Goal: Information Seeking & Learning: Get advice/opinions

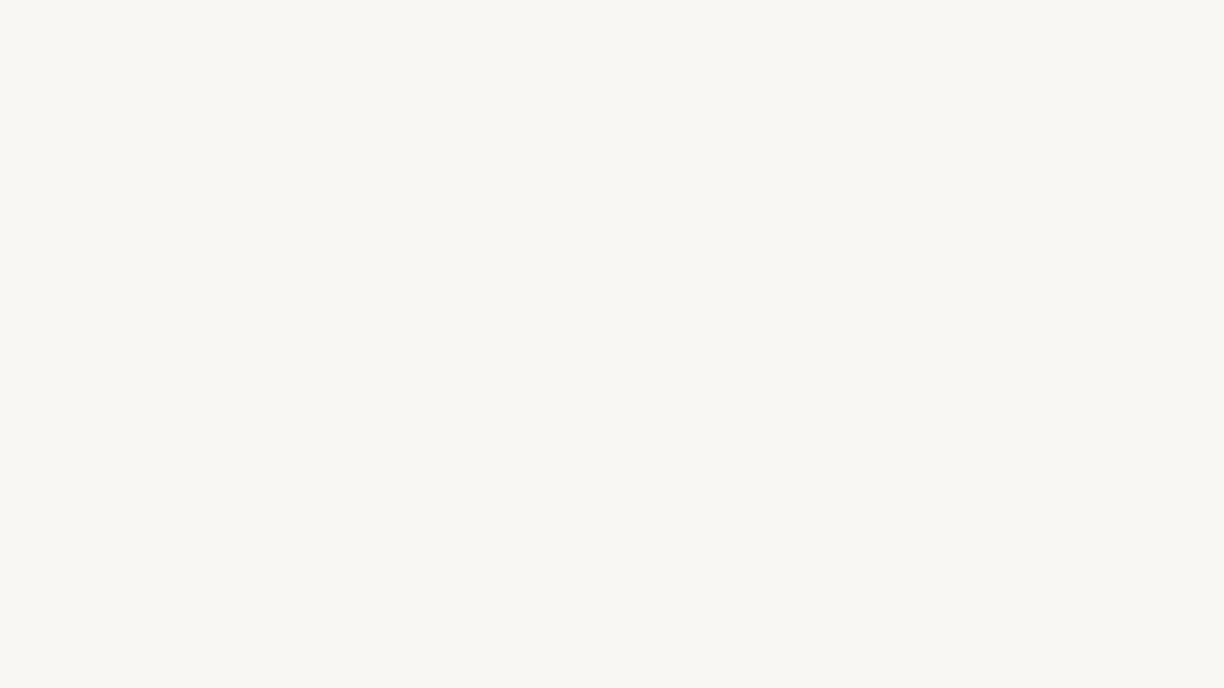
select select "US"
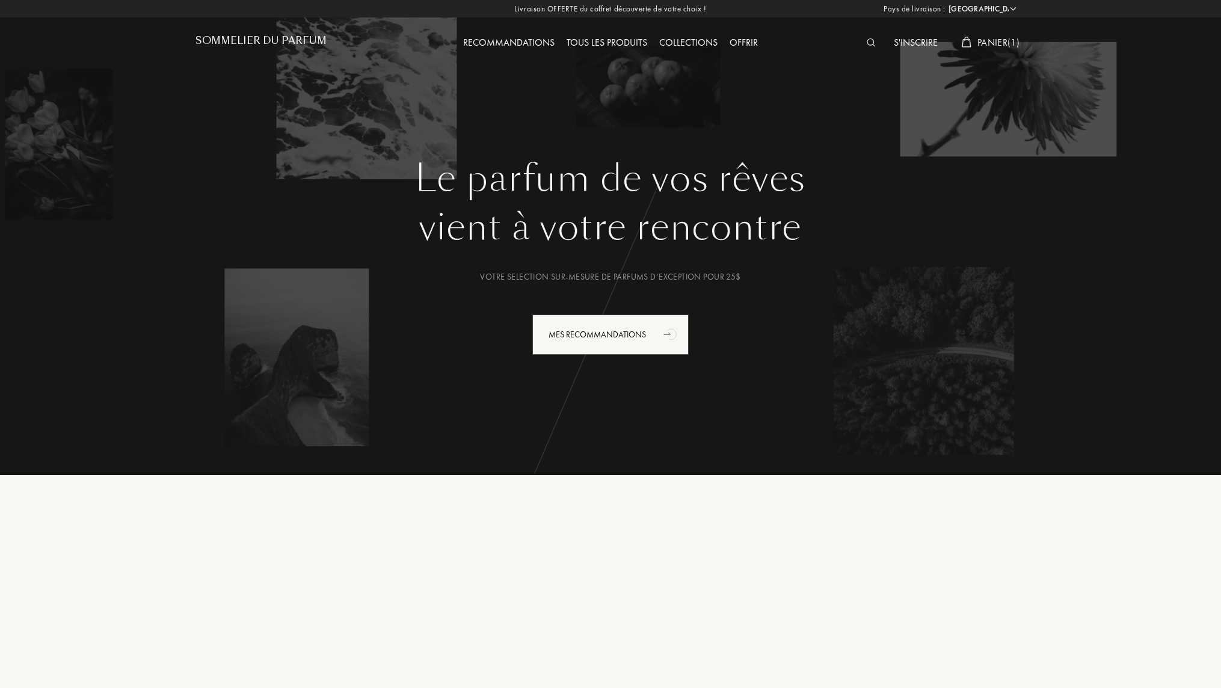
click at [869, 42] on img at bounding box center [870, 42] width 9 height 8
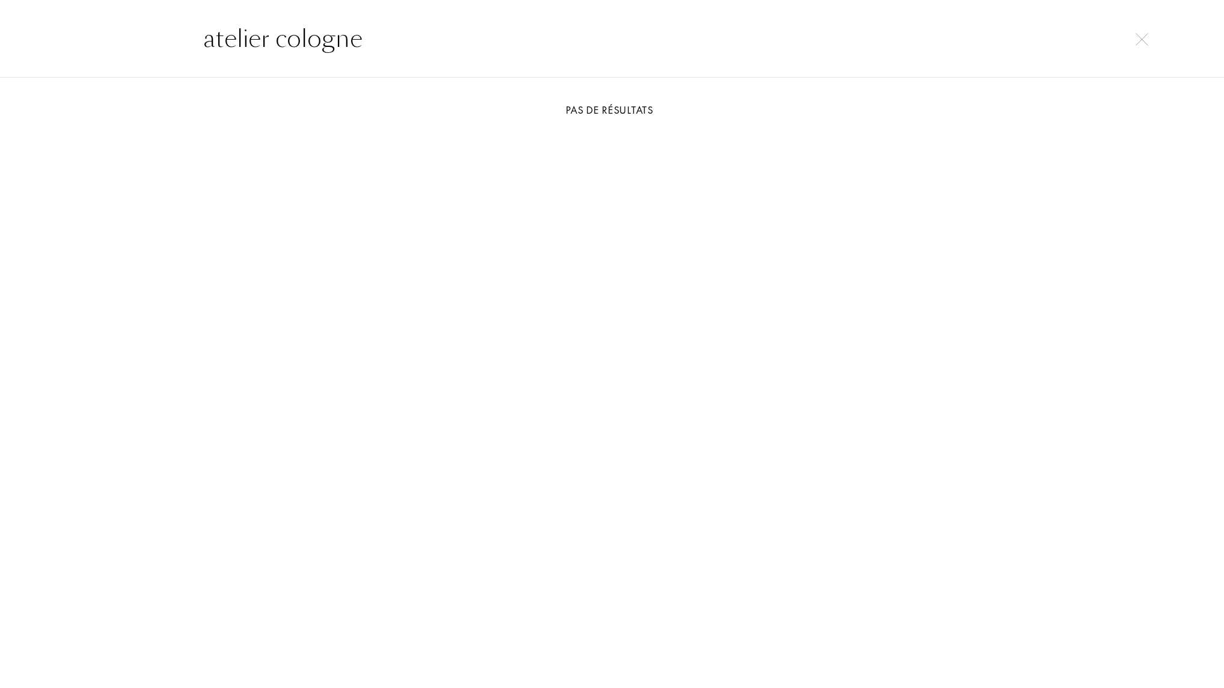
type input "atelier cologne"
click at [1151, 44] on div "atelier cologne" at bounding box center [612, 38] width 1224 height 78
click at [1146, 44] on img at bounding box center [1142, 39] width 13 height 13
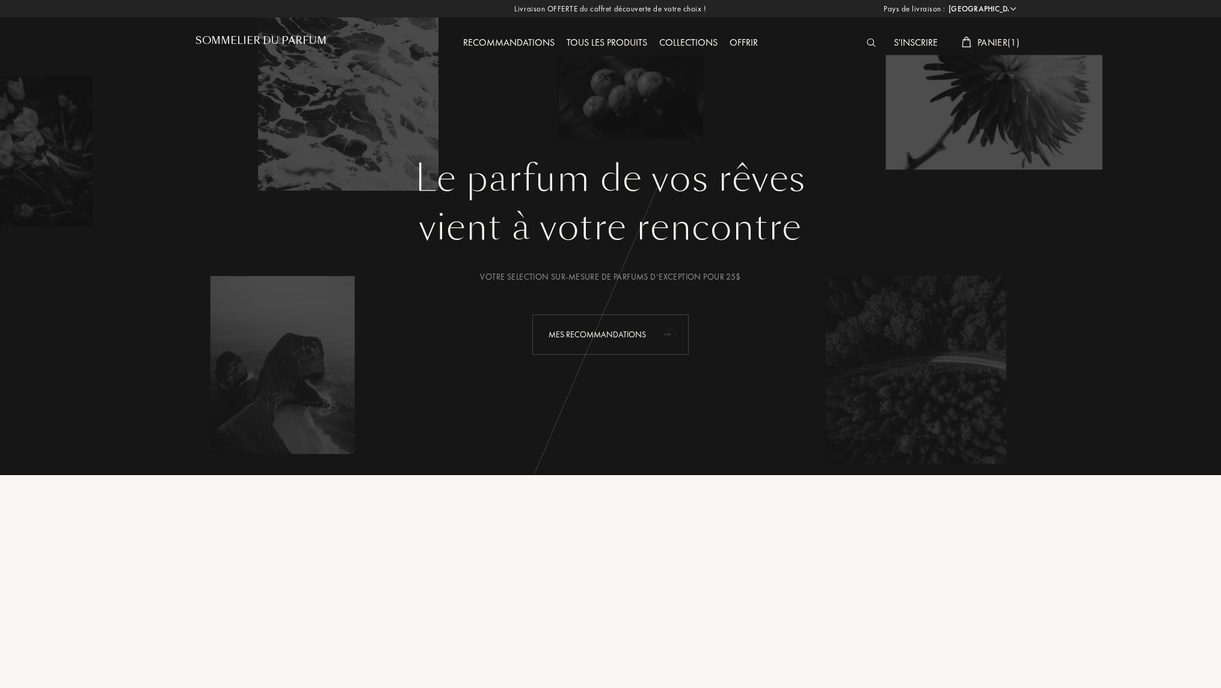
click at [600, 343] on div "Mes Recommandations" at bounding box center [610, 334] width 156 height 40
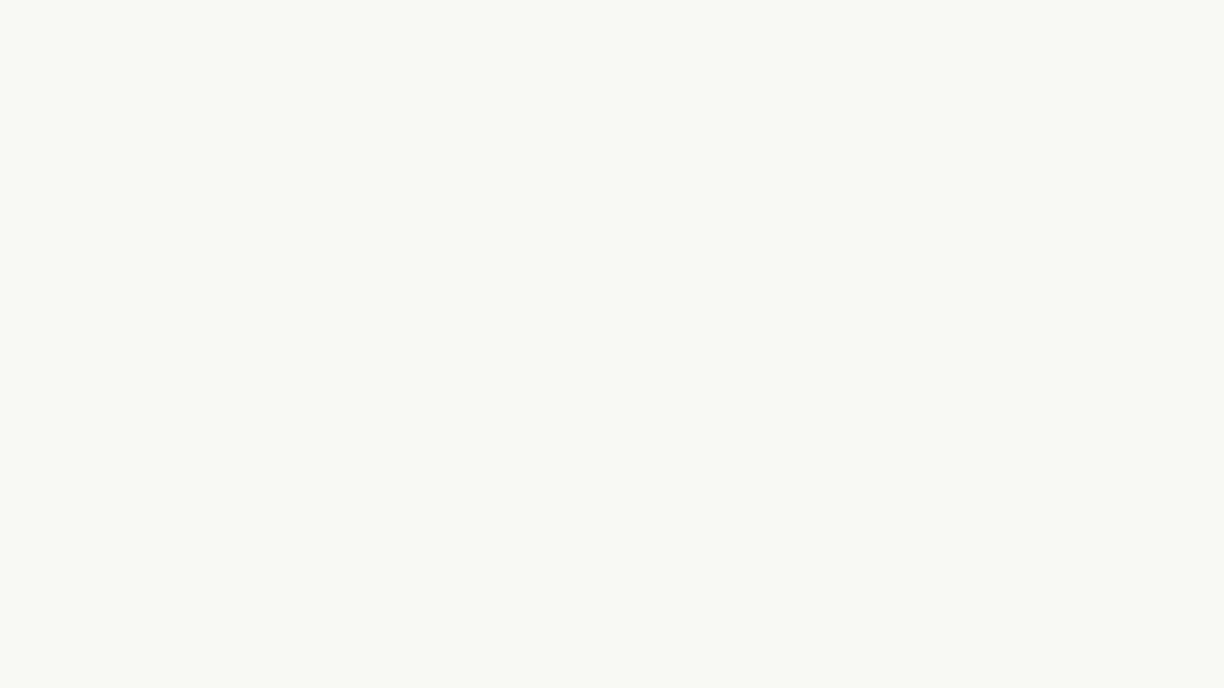
select select "US"
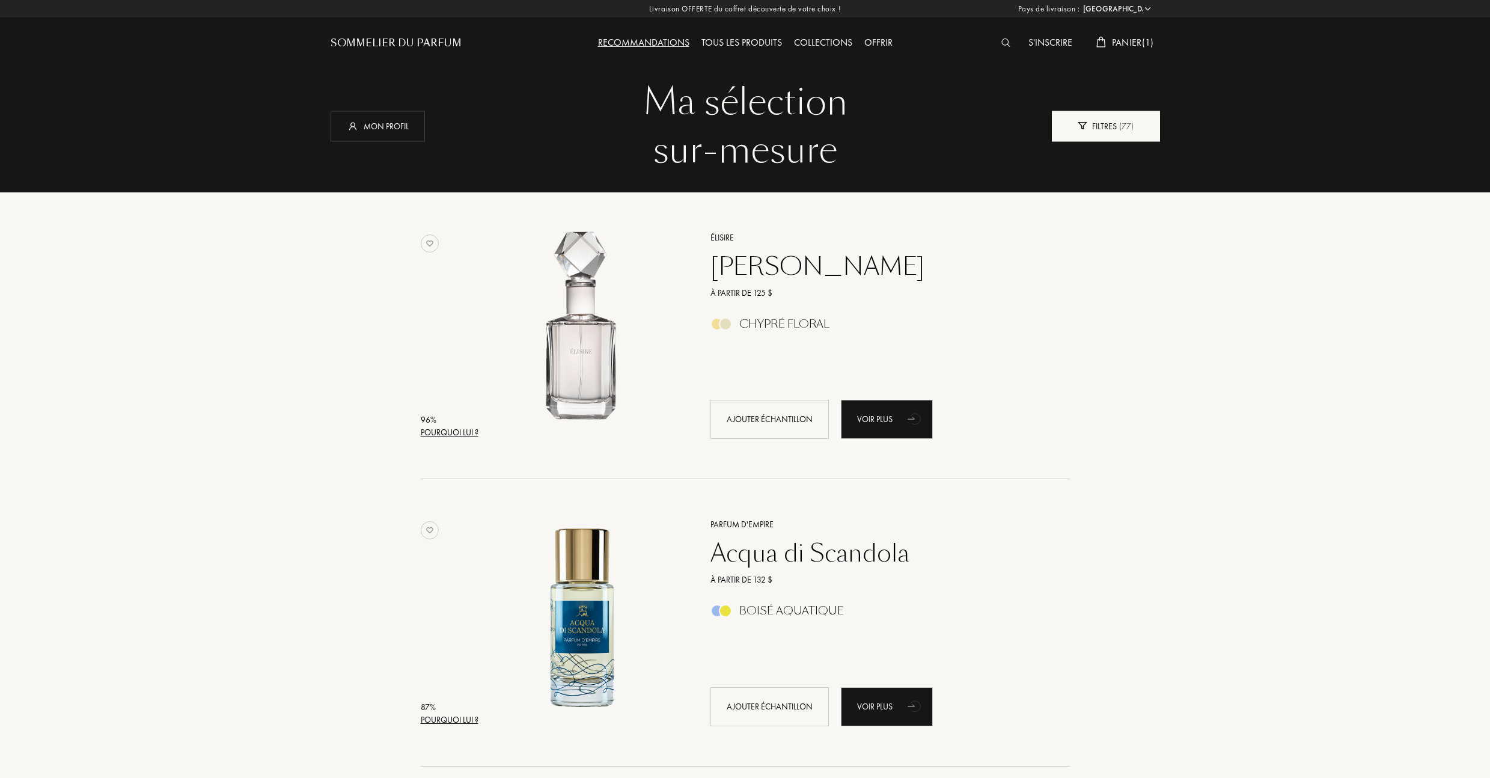
click at [1098, 138] on div "Filtres ( 77 )" at bounding box center [1106, 126] width 108 height 31
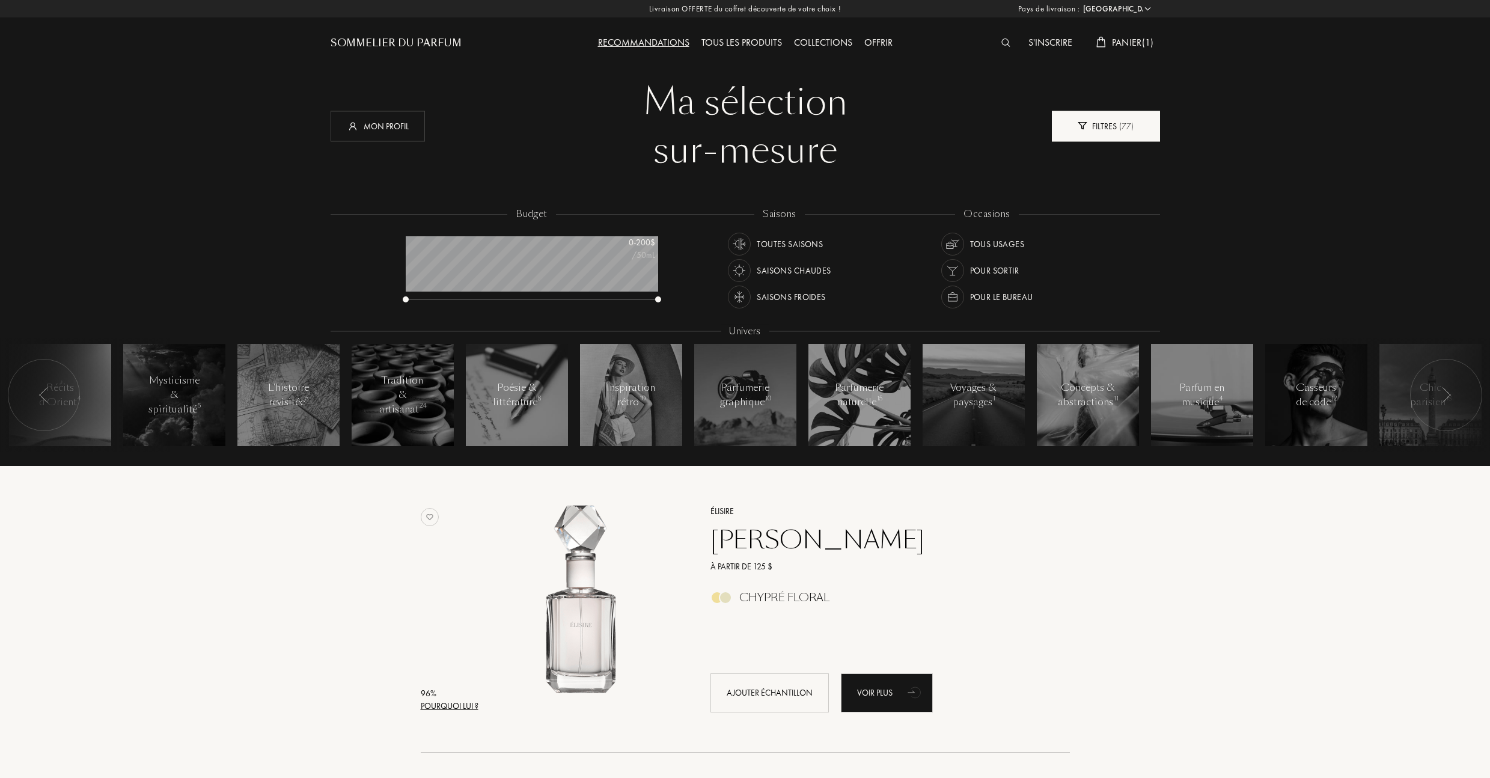
scroll to position [60, 253]
click at [1096, 135] on div "Filtres ( 77 )" at bounding box center [1106, 126] width 108 height 31
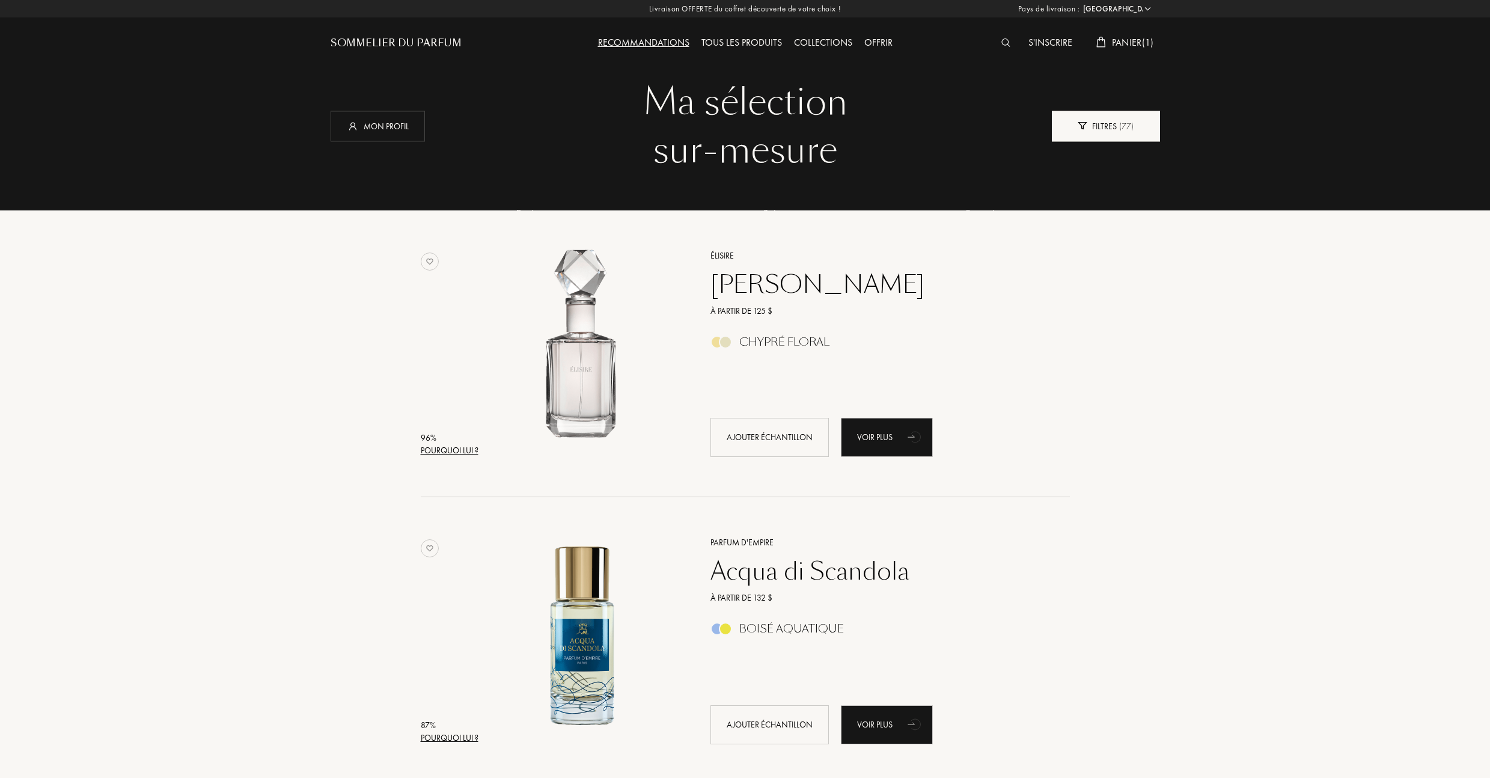
click at [1096, 135] on div "Filtres ( 77 )" at bounding box center [1106, 126] width 108 height 31
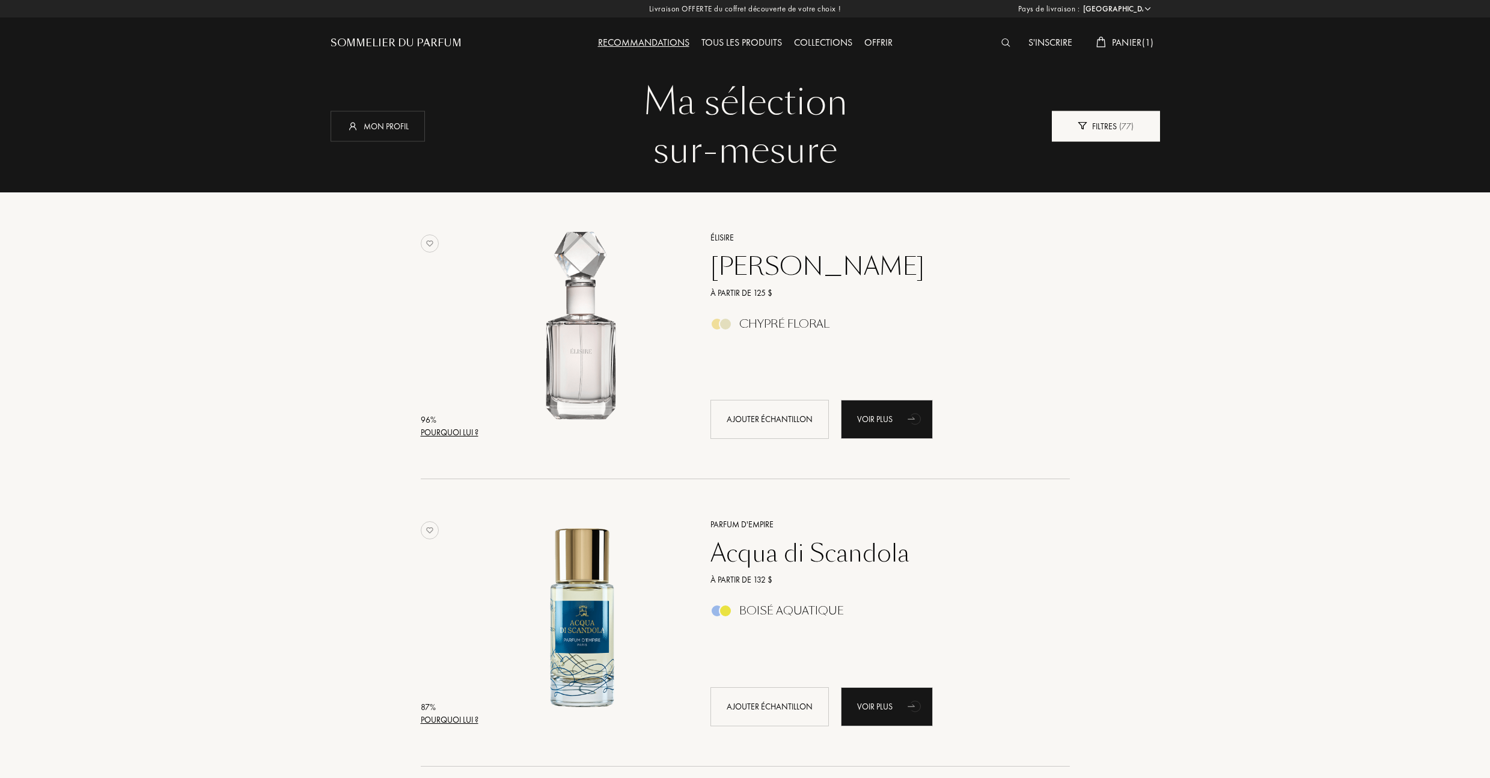
click at [1101, 126] on div "Filtres ( 77 )" at bounding box center [1106, 126] width 108 height 31
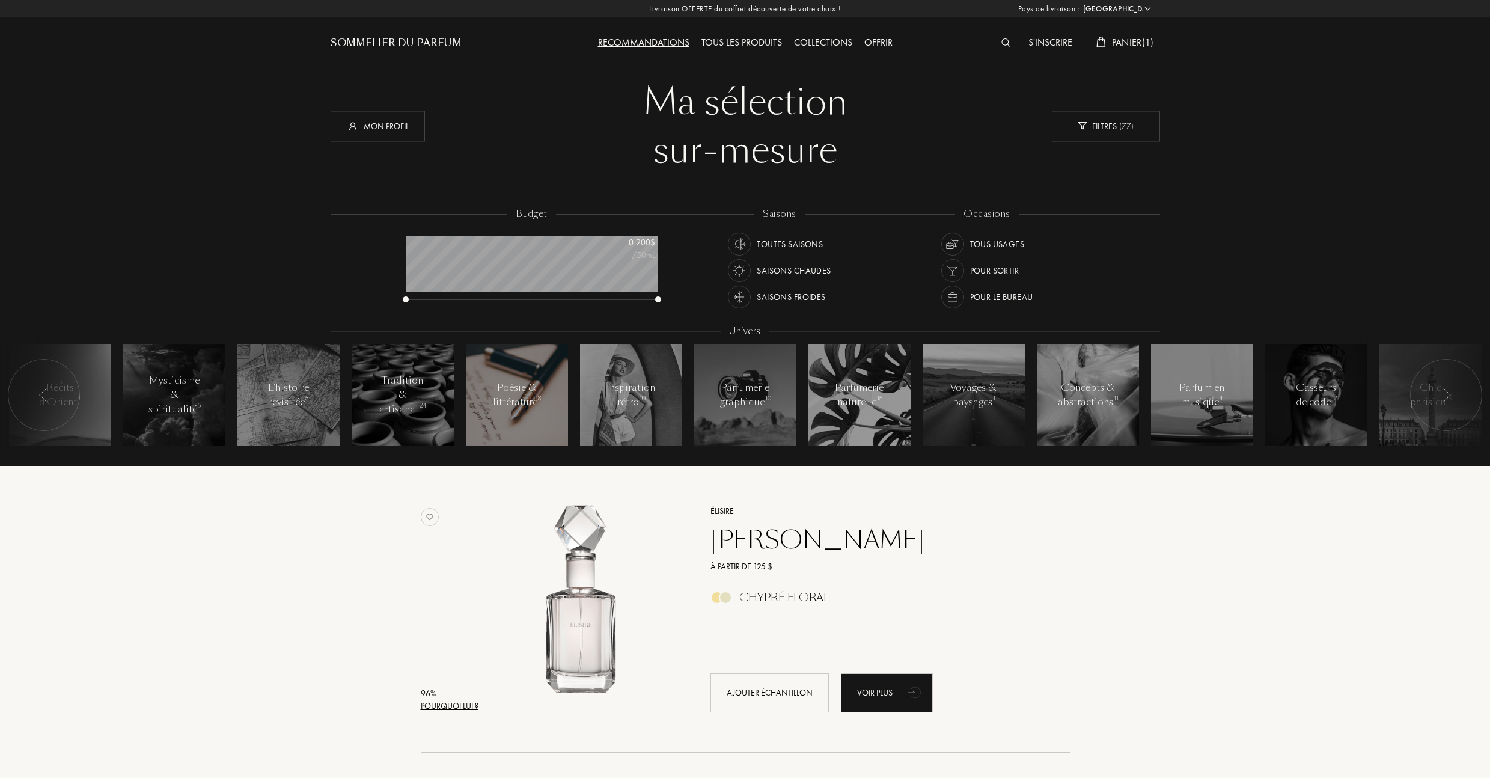
click at [497, 388] on div "Poésie & littérature 8" at bounding box center [516, 395] width 51 height 29
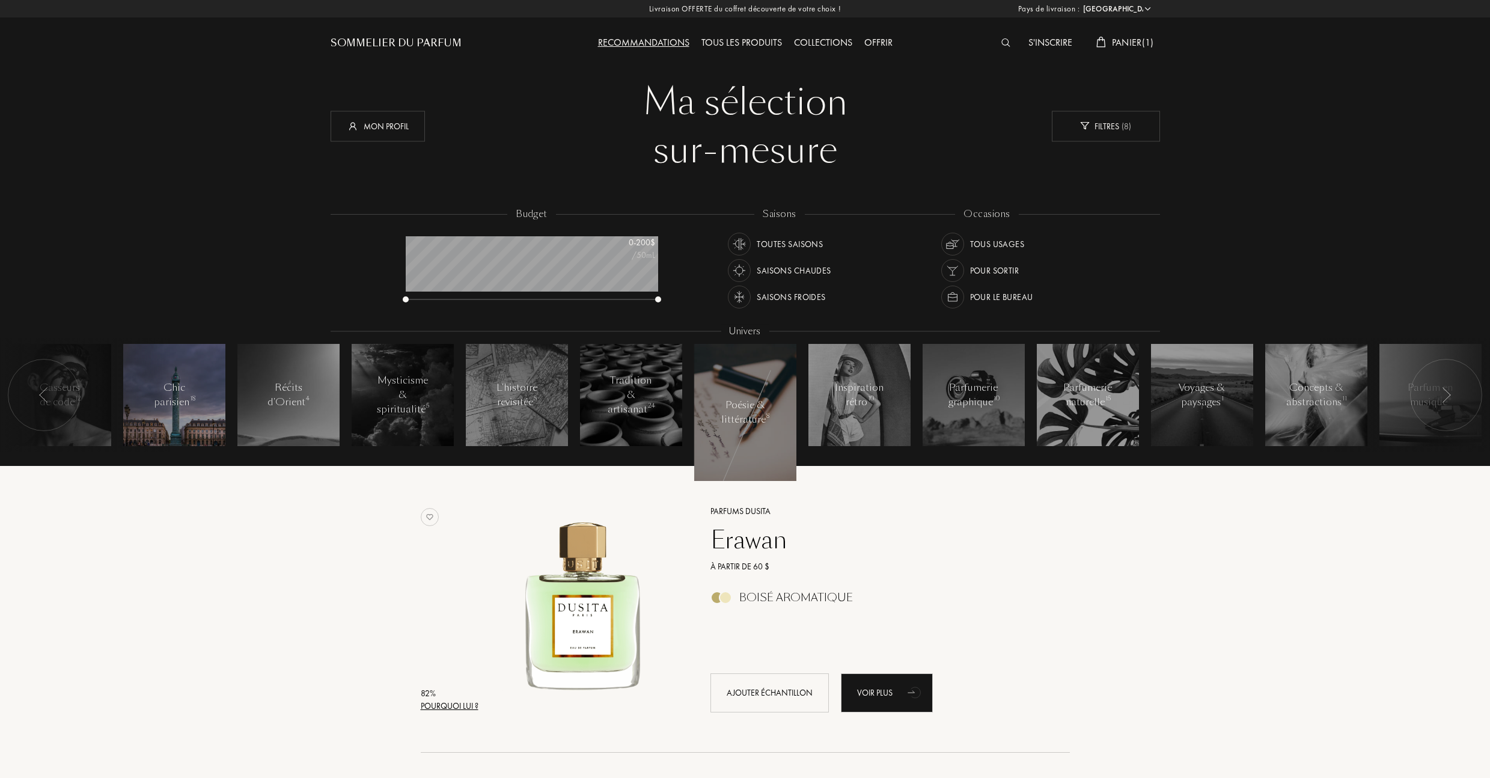
click at [210, 426] on div at bounding box center [174, 395] width 102 height 102
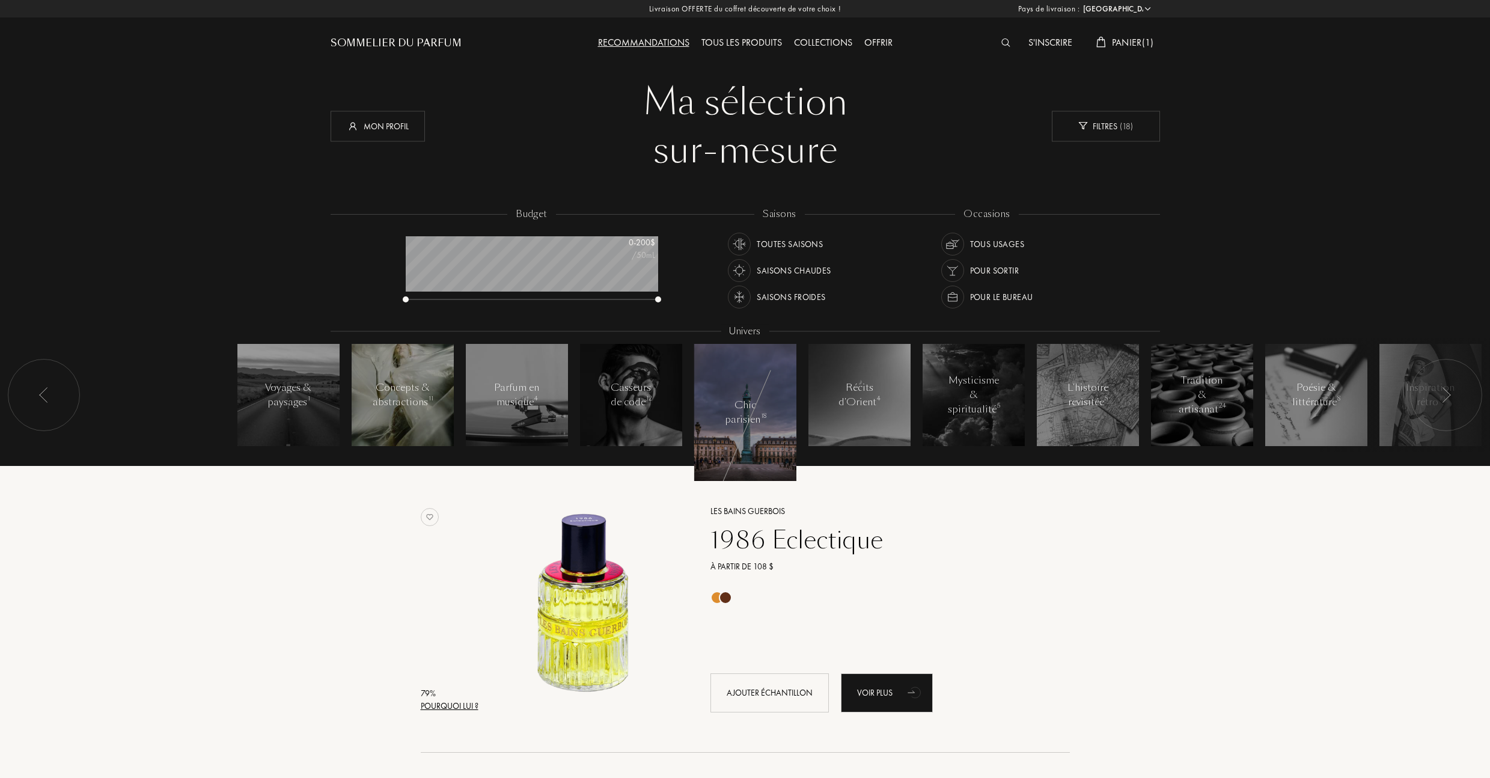
click at [441, 409] on div at bounding box center [403, 395] width 102 height 102
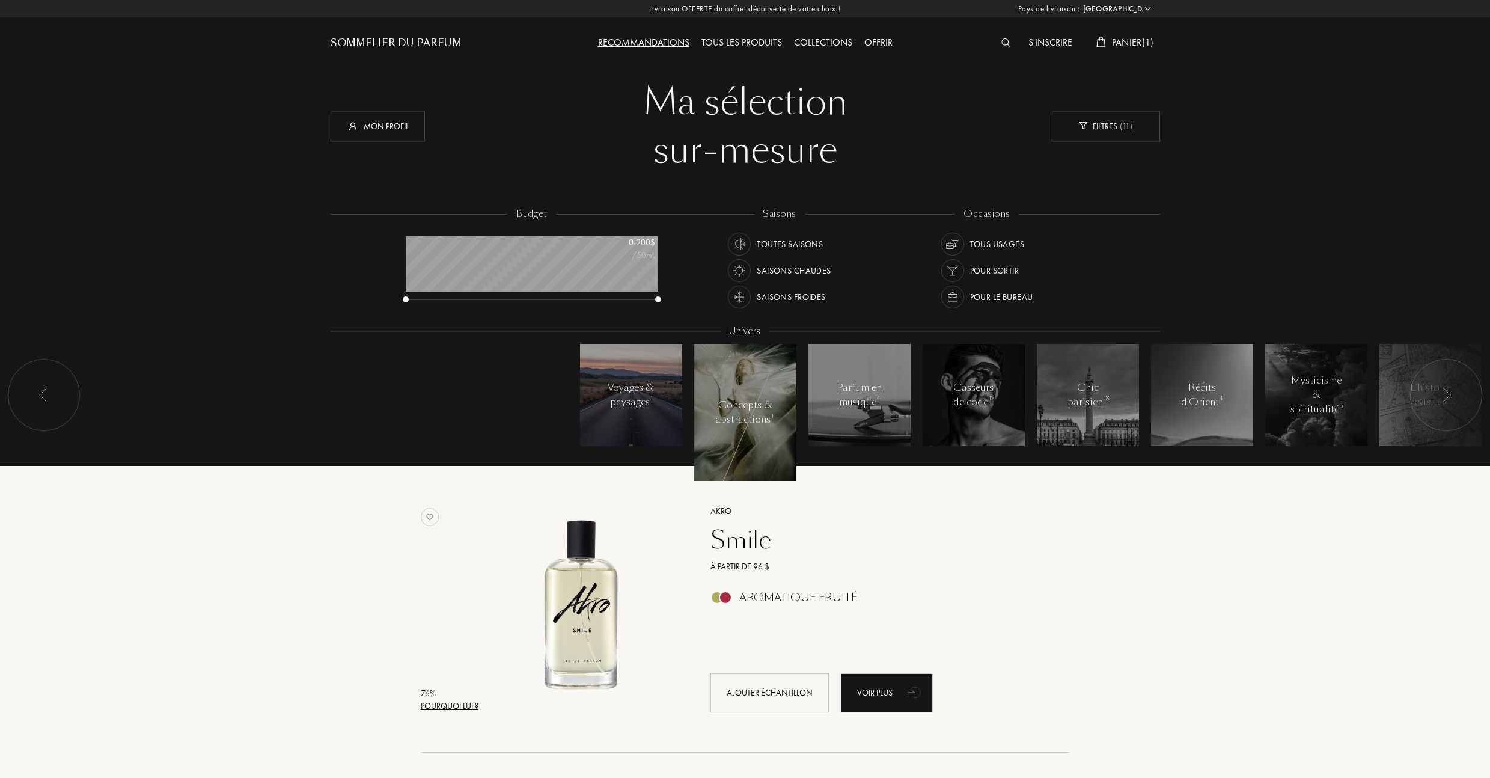
click at [590, 402] on div at bounding box center [631, 395] width 102 height 102
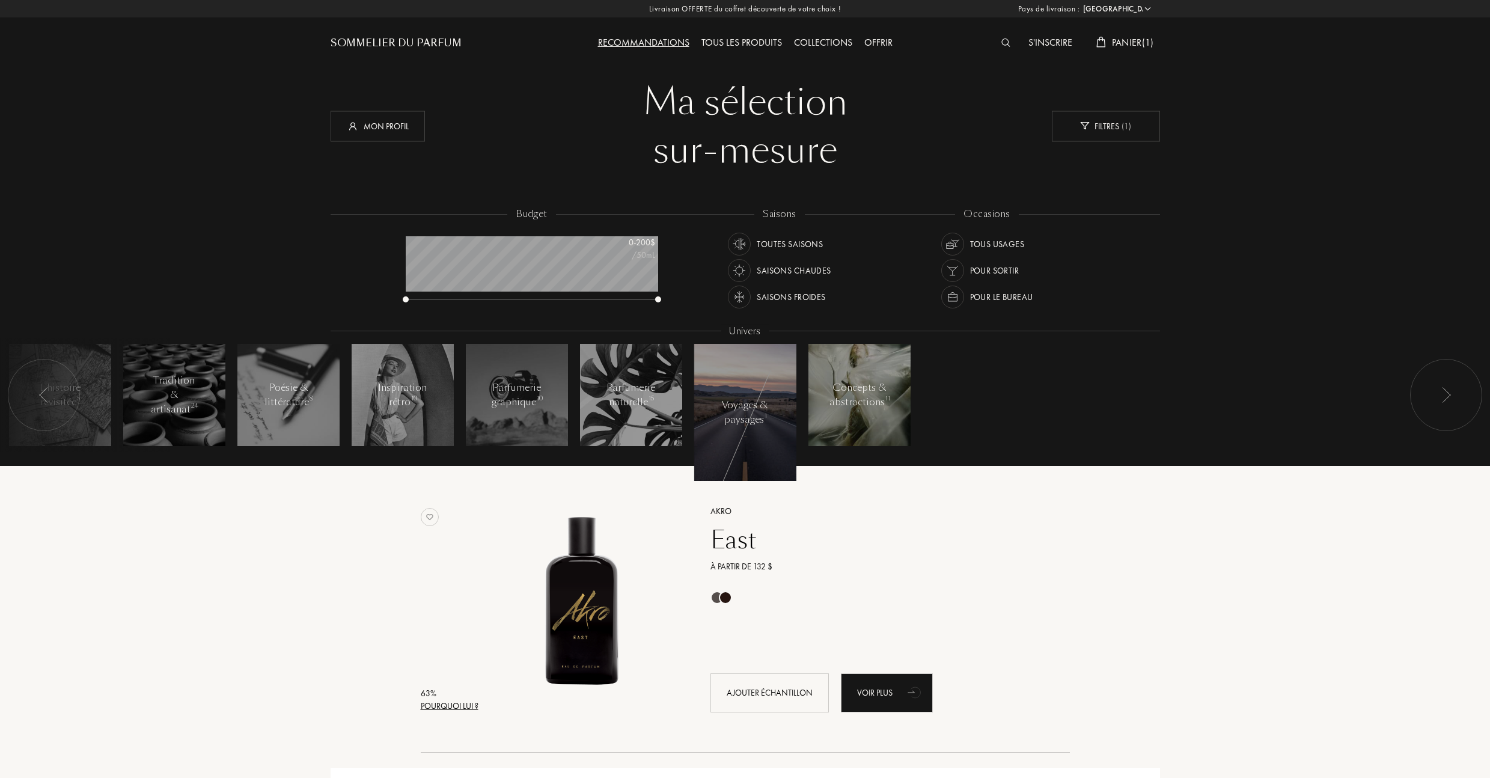
click at [834, 394] on div "Concepts & abstractions 11" at bounding box center [860, 395] width 60 height 29
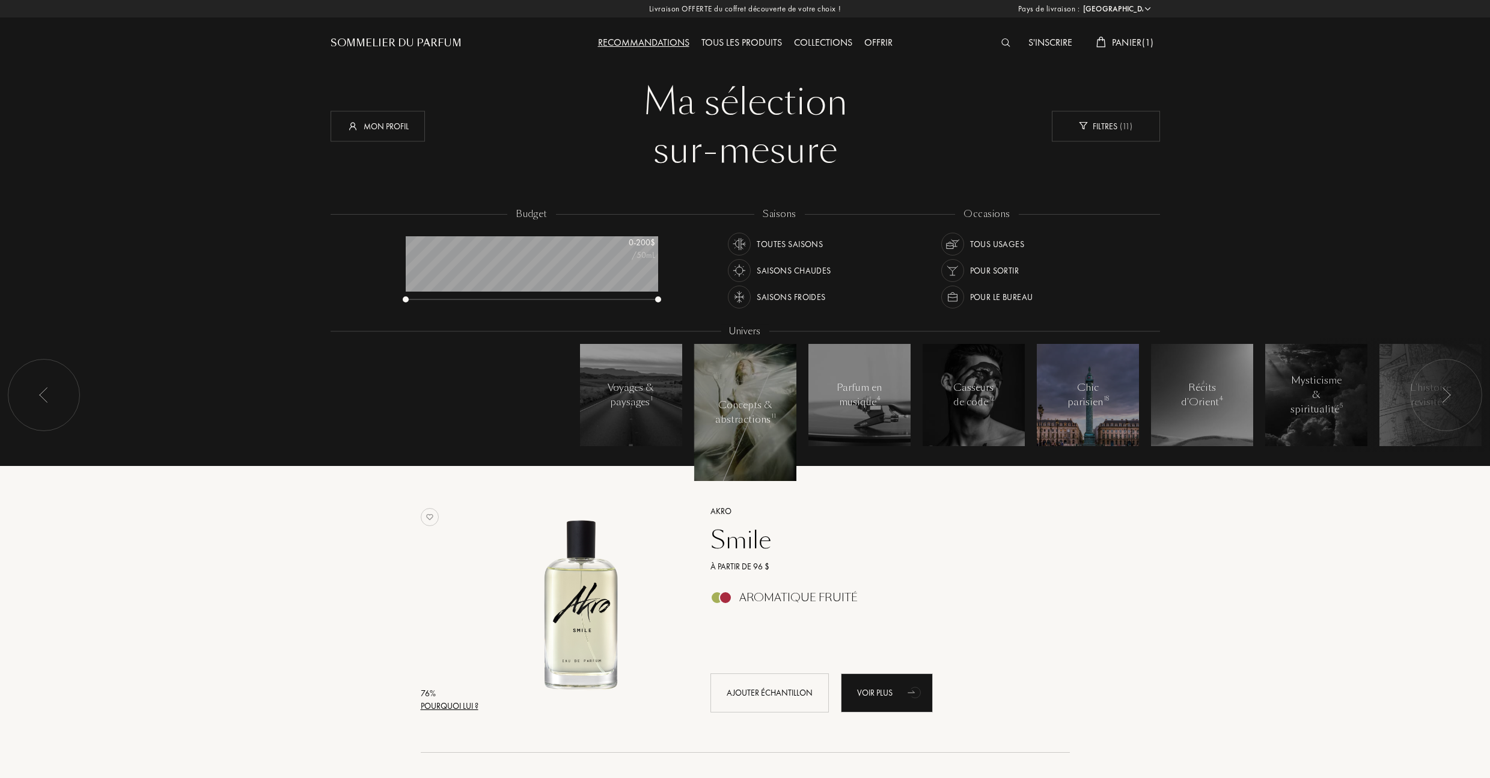
click at [1109, 384] on div "Chic parisien 18" at bounding box center [1087, 395] width 51 height 29
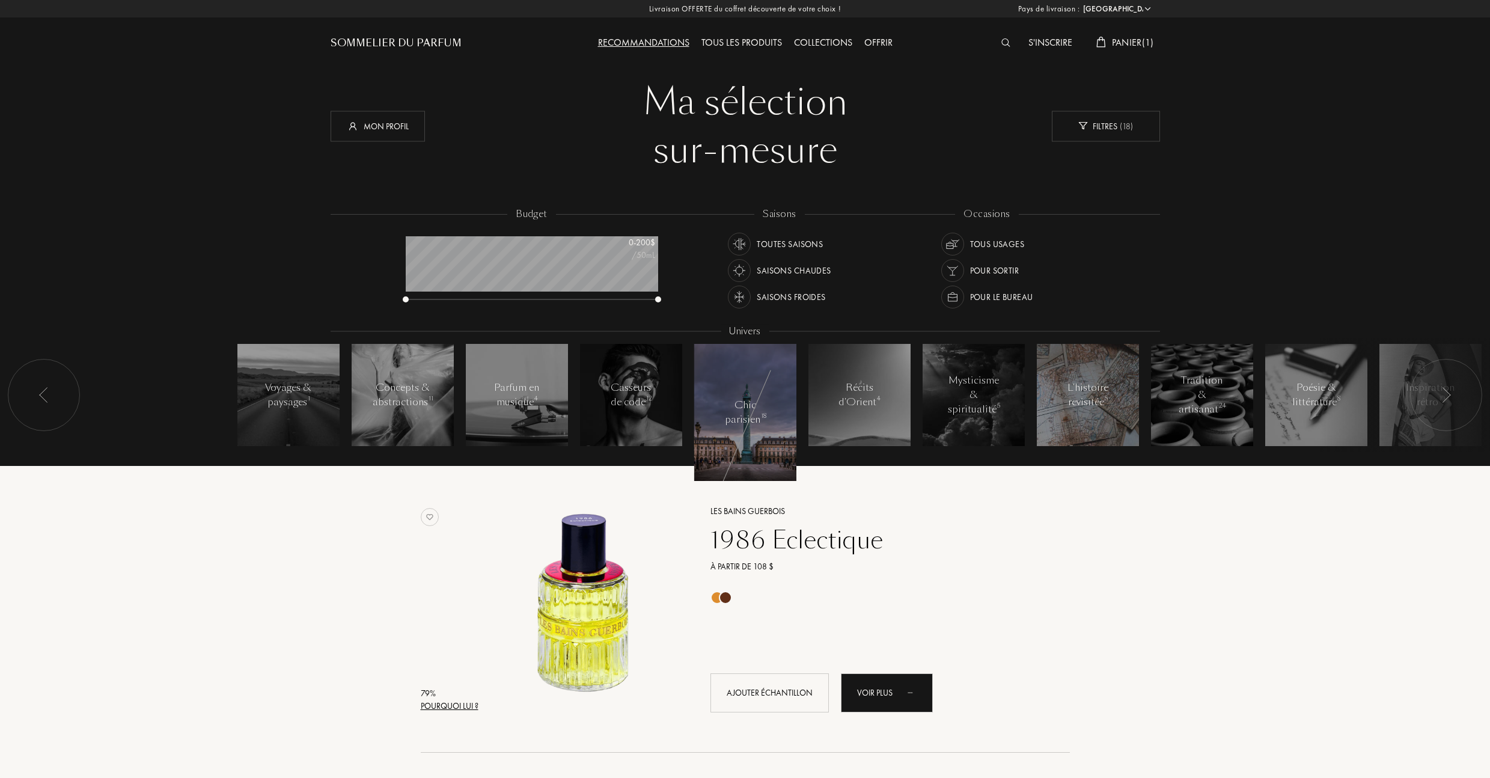
click at [346, 382] on ul "Voyages & paysages 1 Concepts & abstractions 11 Parfum en musique 4 Casseurs de…" at bounding box center [288, 395] width 114 height 114
click at [884, 415] on div at bounding box center [860, 395] width 102 height 102
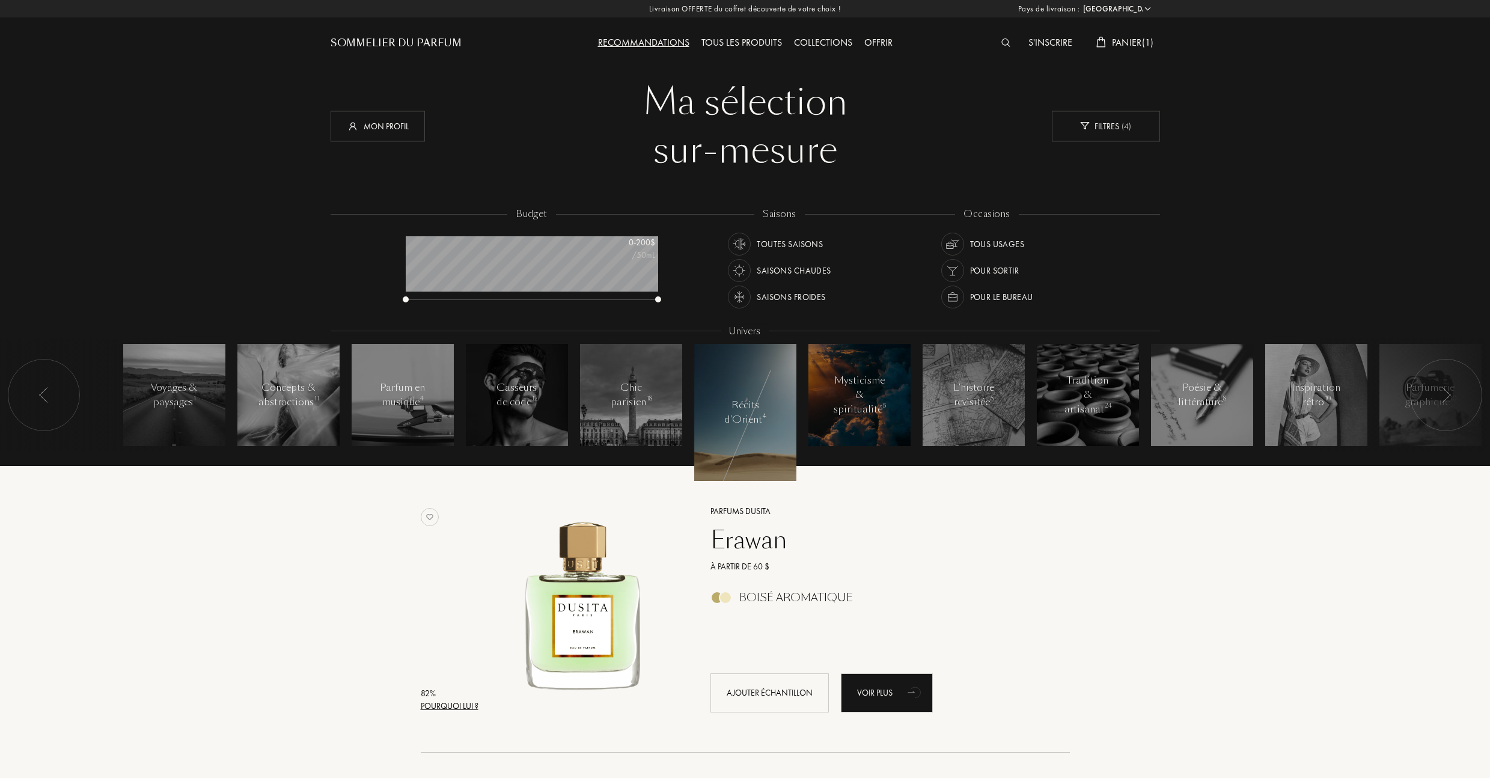
click at [879, 414] on div "[DEMOGRAPHIC_DATA] & spiritualité 5" at bounding box center [860, 394] width 52 height 43
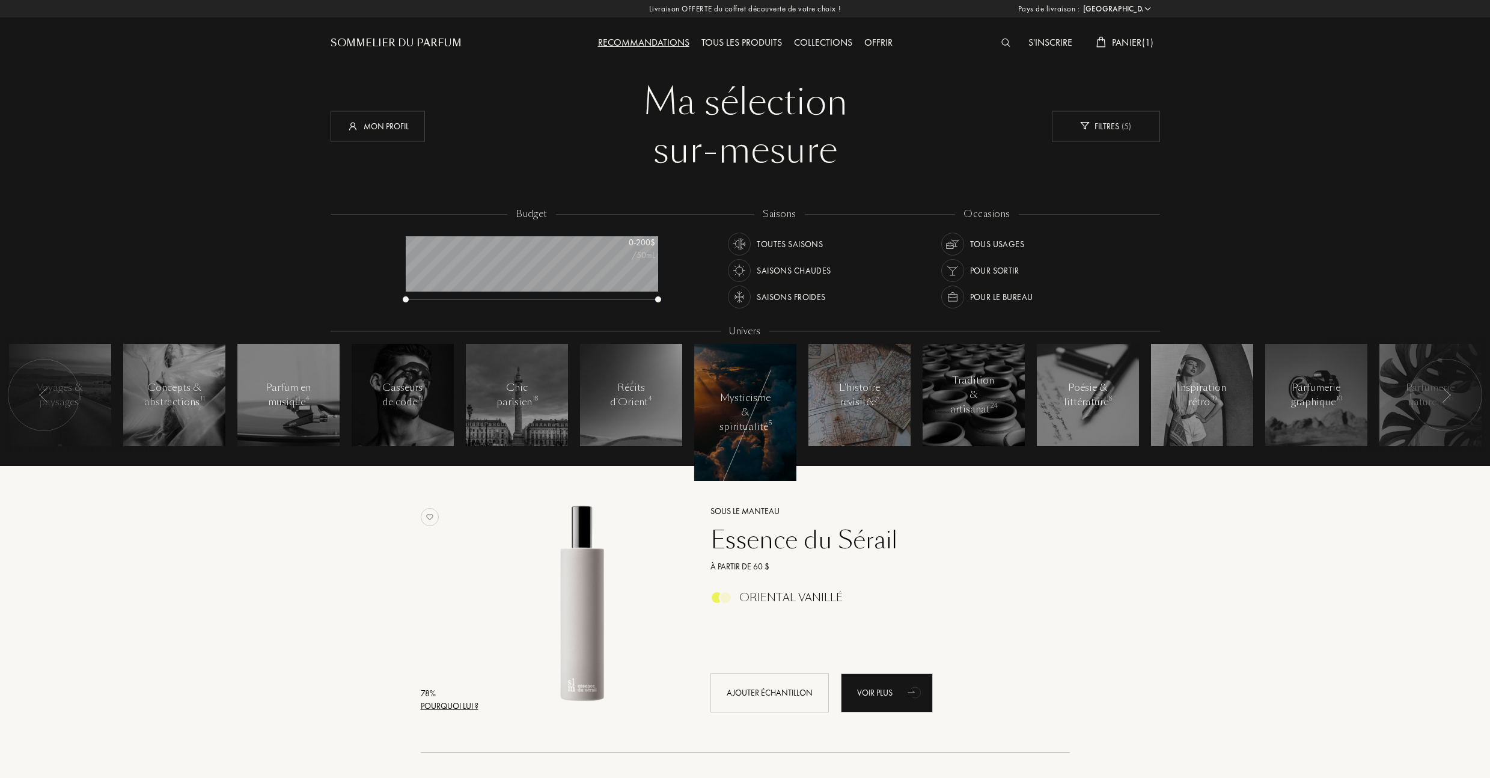
click at [876, 414] on div at bounding box center [860, 395] width 102 height 102
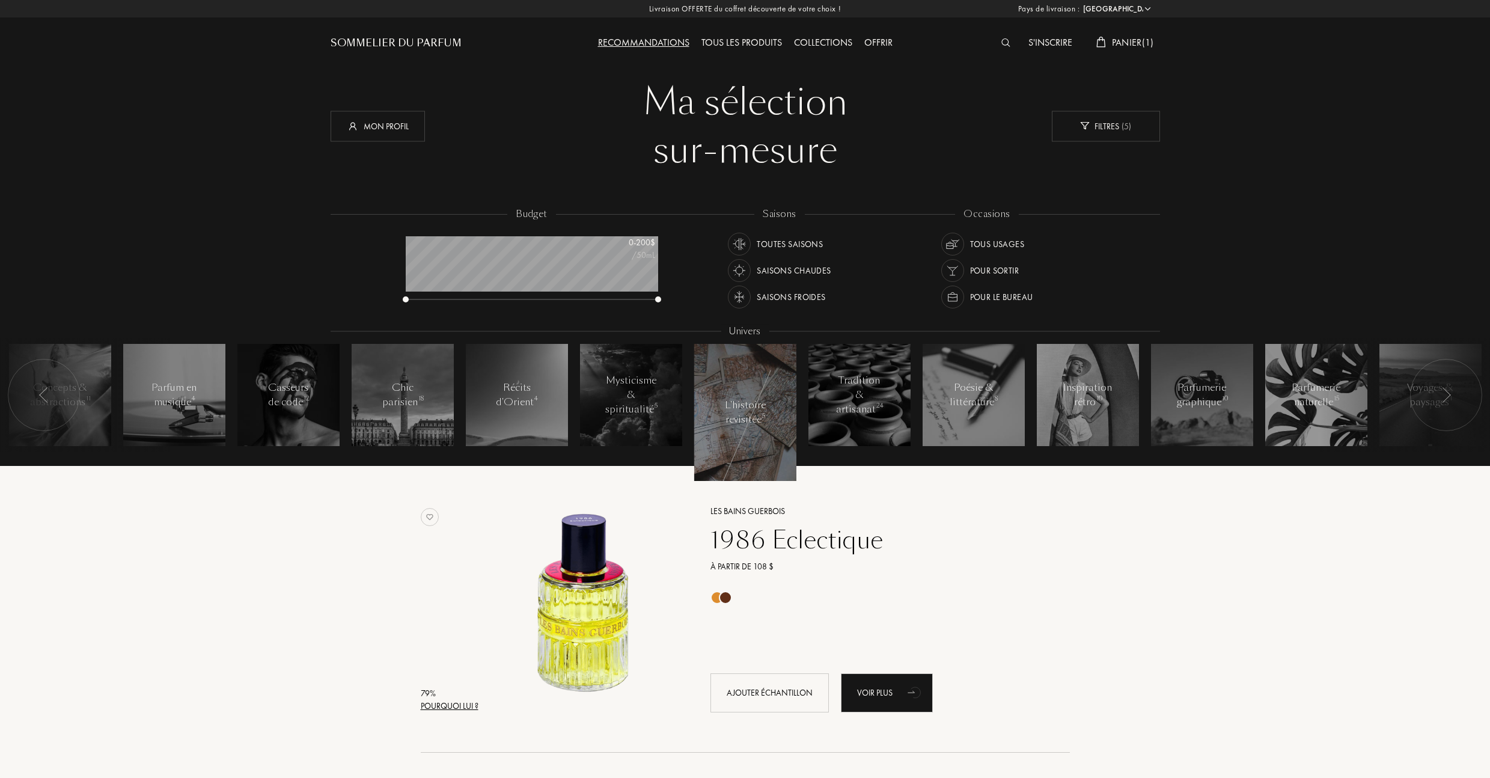
click at [876, 414] on div at bounding box center [860, 395] width 102 height 102
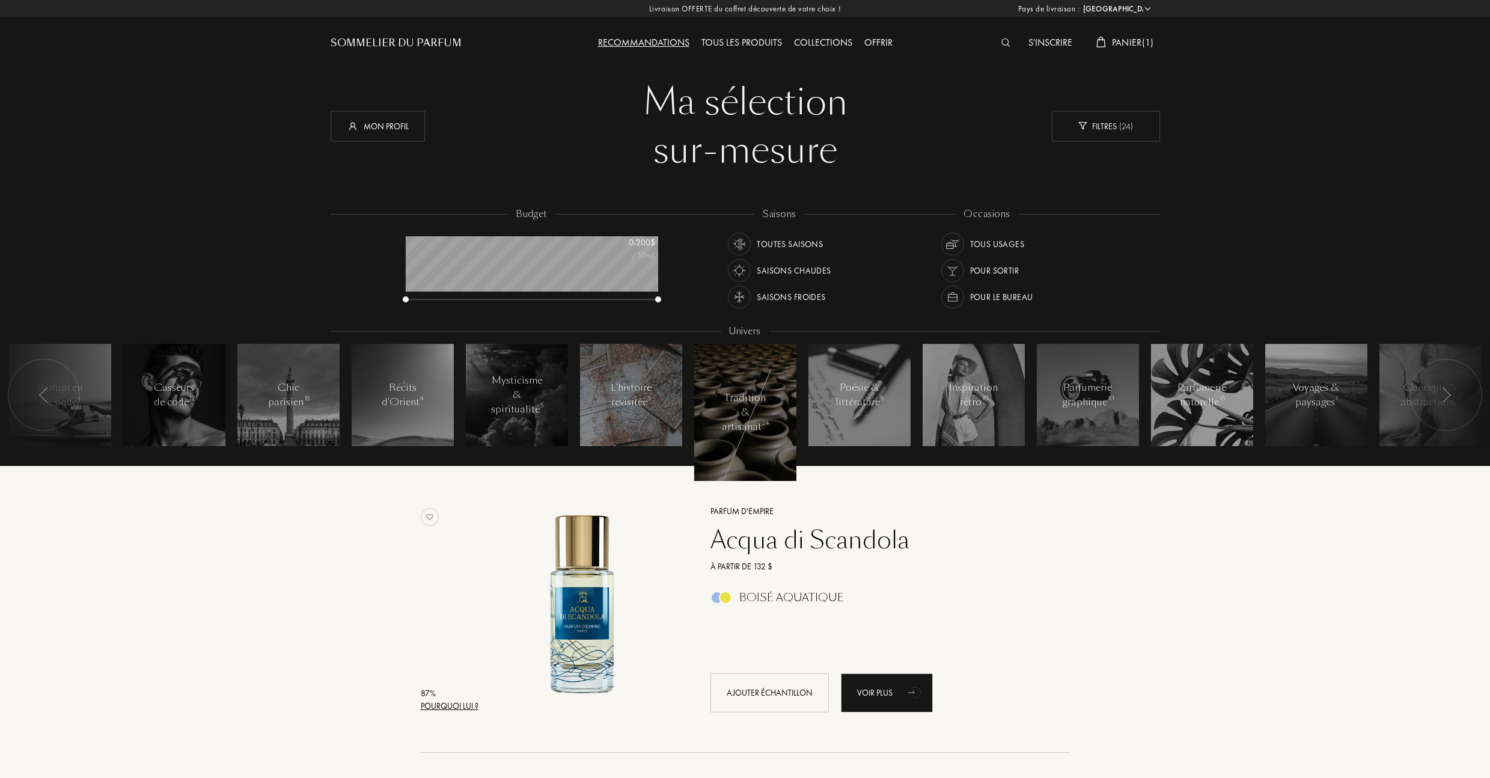
click at [876, 414] on div at bounding box center [860, 395] width 102 height 102
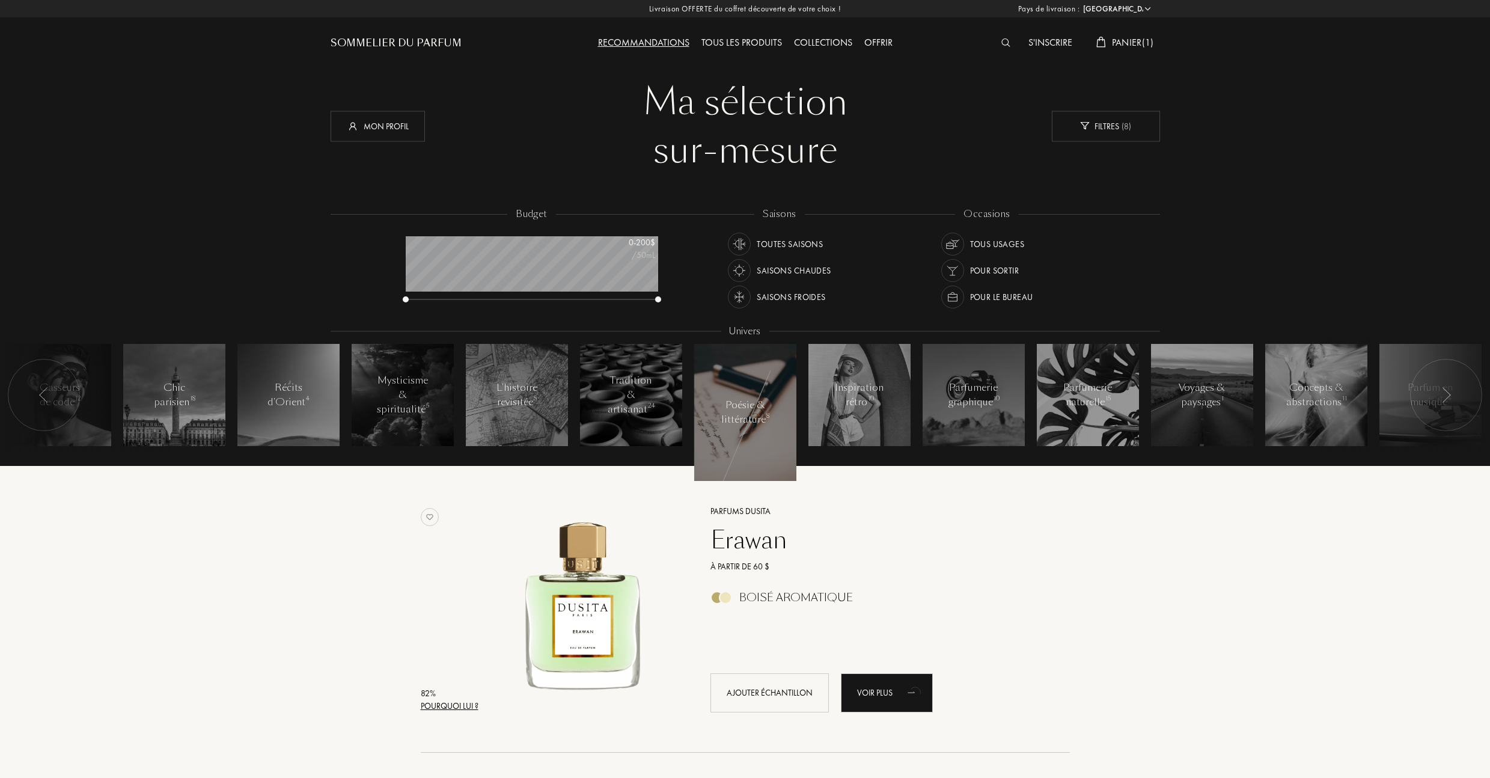
click at [747, 439] on div at bounding box center [745, 412] width 102 height 137
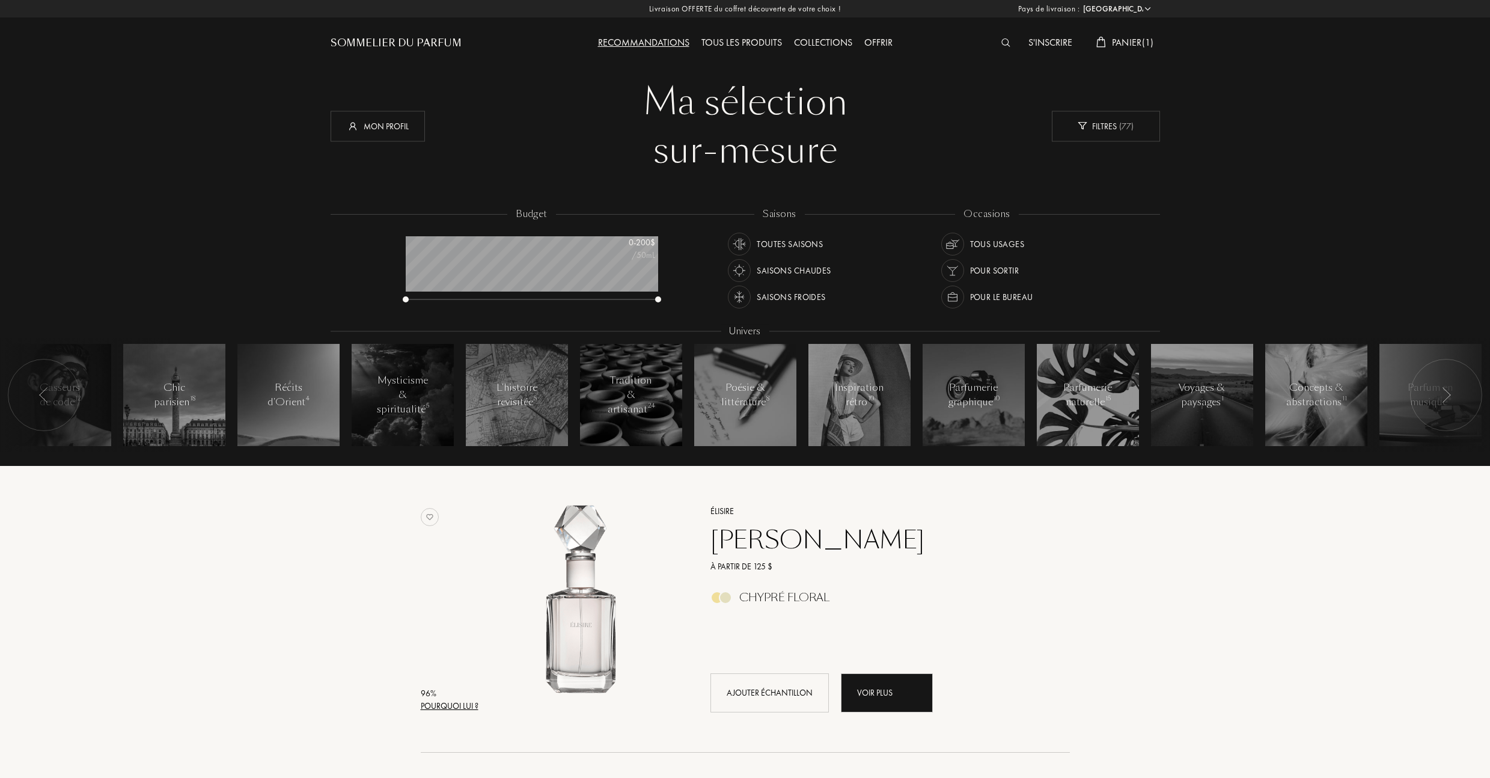
click at [630, 449] on li "Tradition & artisanat 24" at bounding box center [631, 395] width 114 height 114
click at [629, 424] on div at bounding box center [631, 395] width 102 height 102
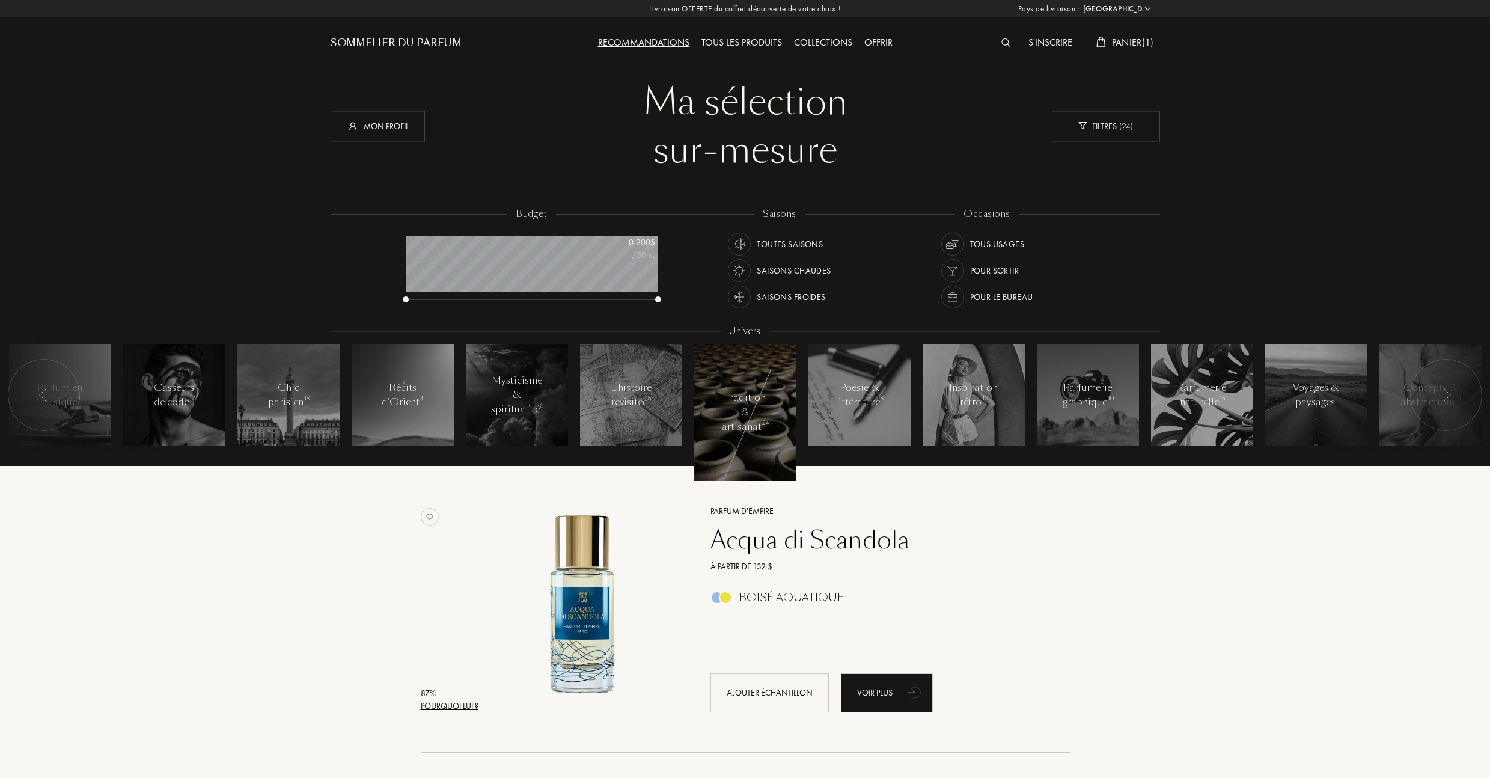
click at [738, 37] on div "Tous les produits" at bounding box center [742, 43] width 93 height 16
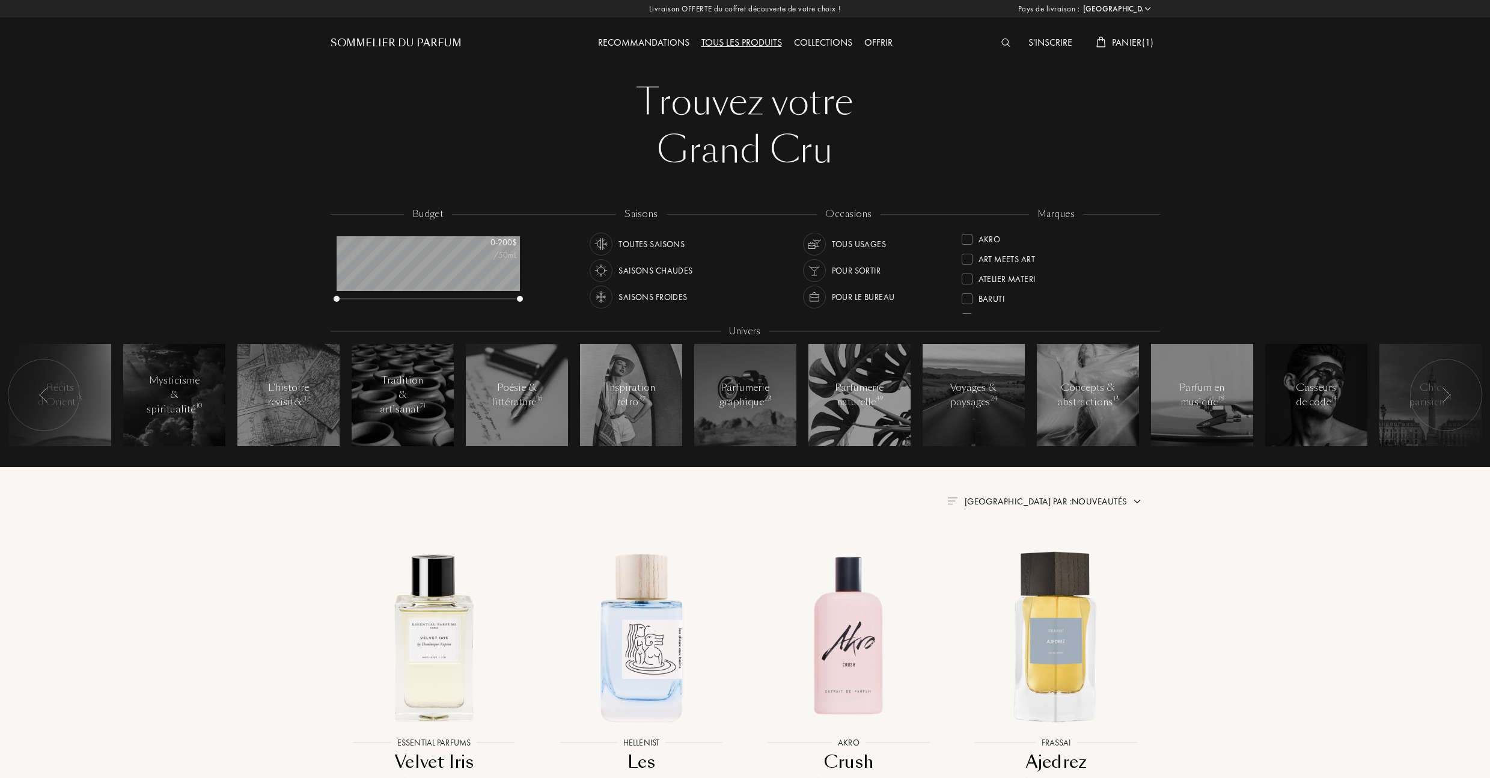
select select "US"
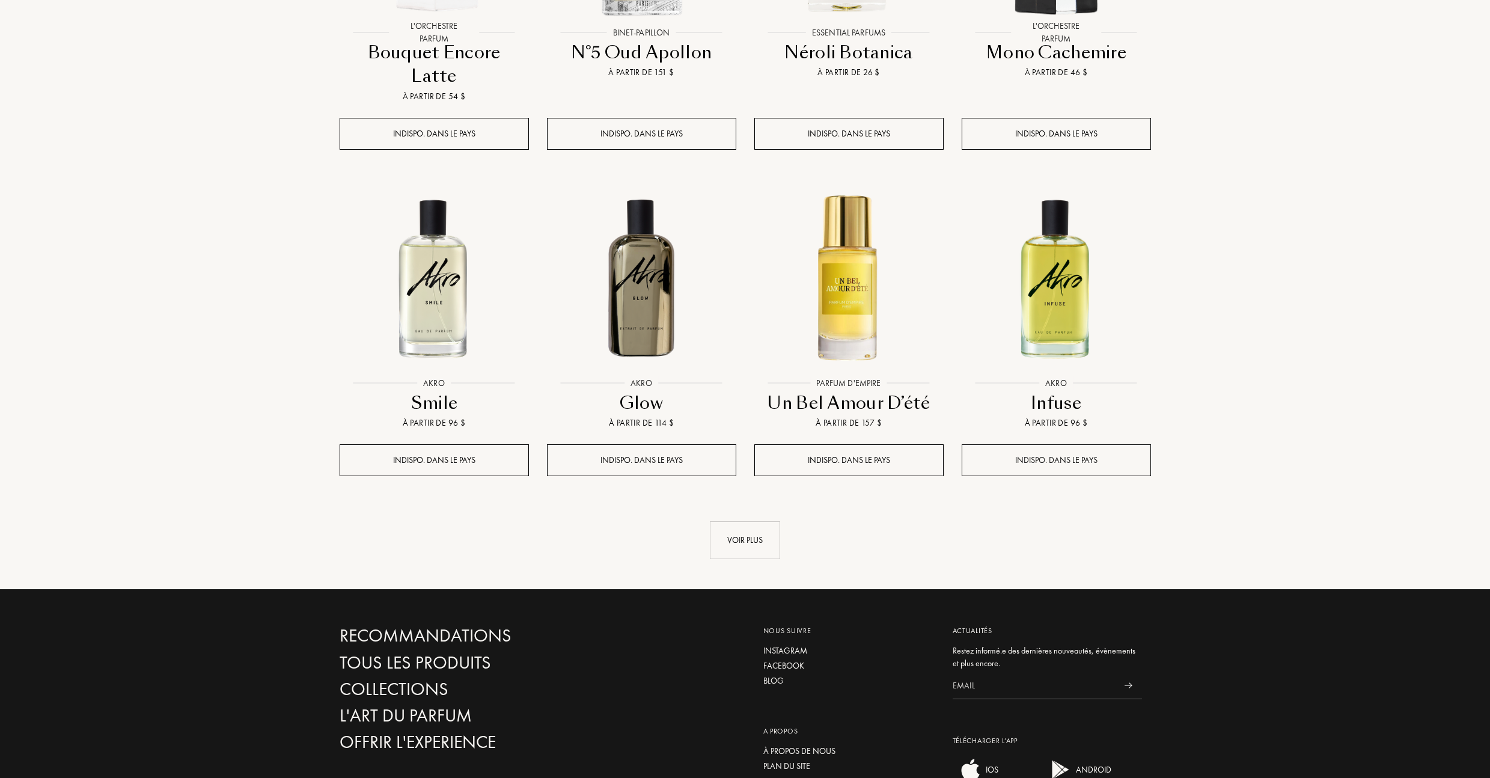
scroll to position [1094, 0]
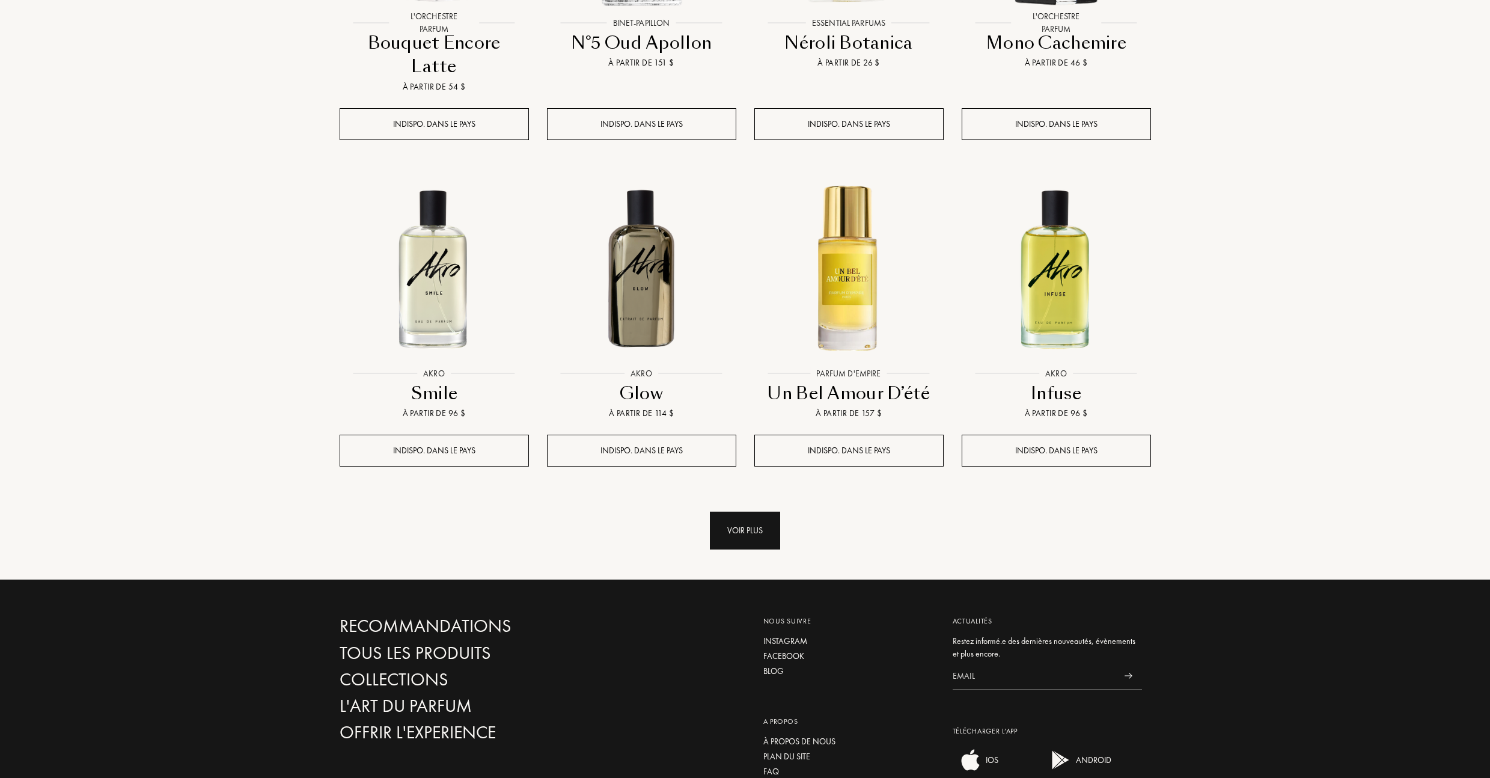
click at [759, 512] on div "Voir plus" at bounding box center [745, 531] width 70 height 38
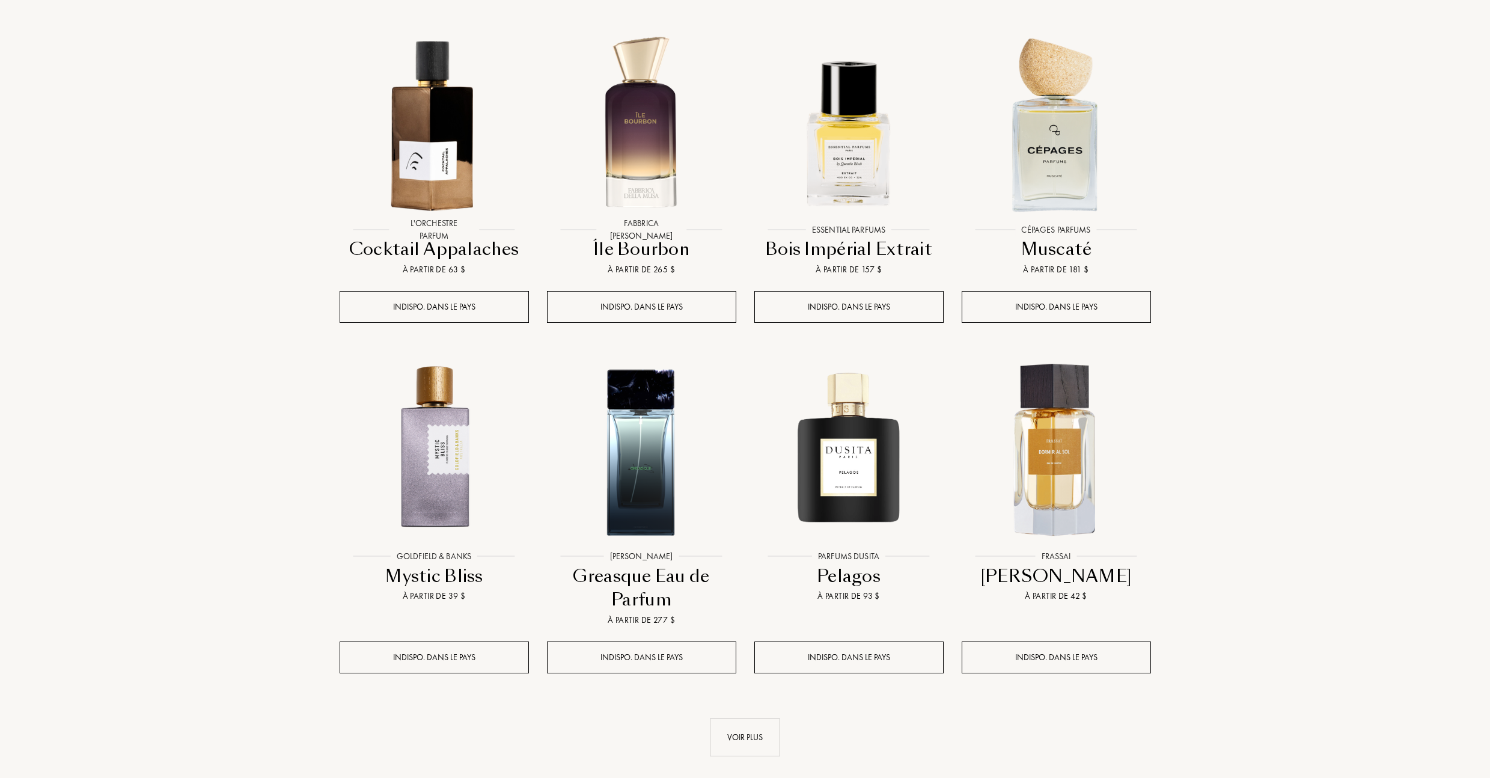
scroll to position [2216, 0]
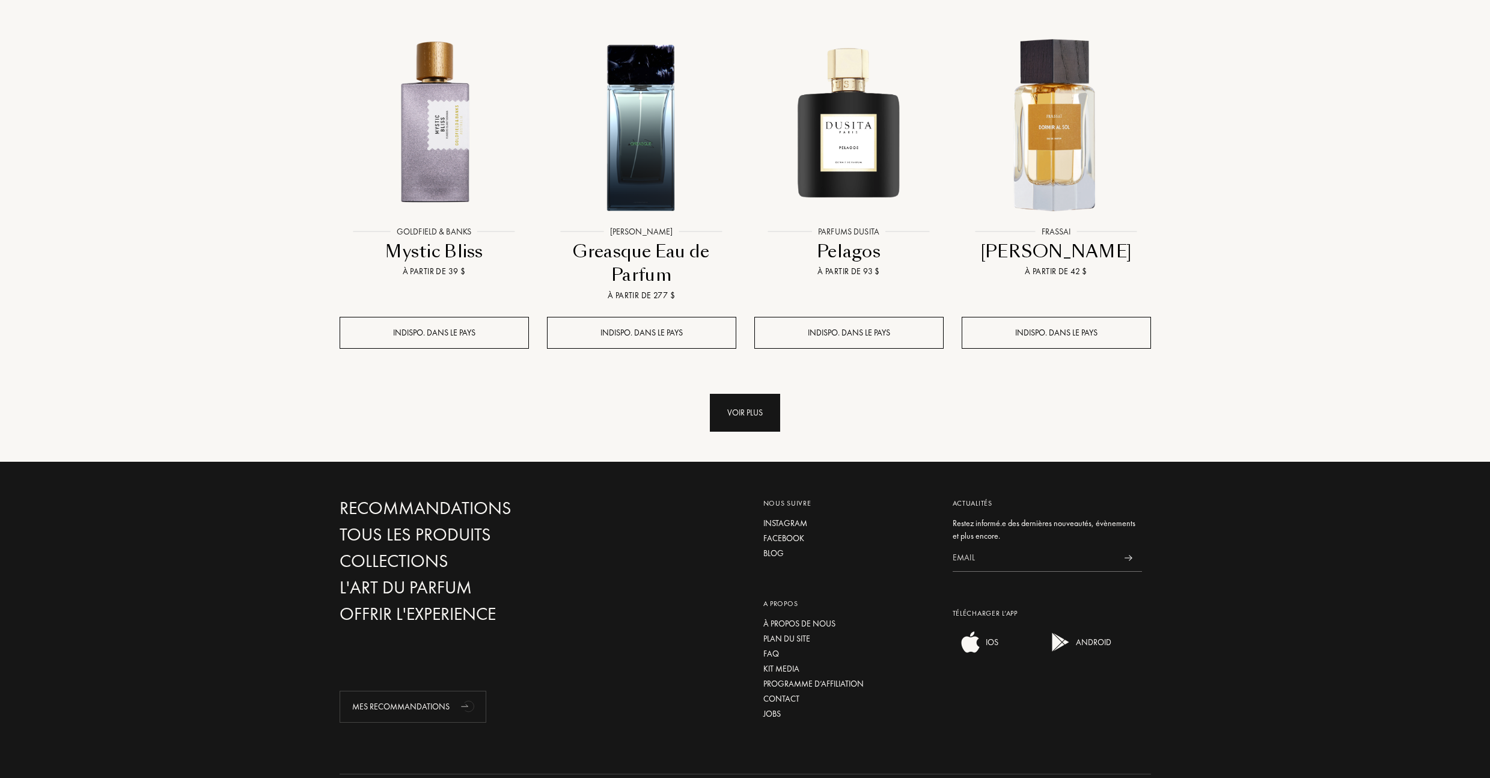
click at [765, 394] on div "Voir plus" at bounding box center [745, 413] width 70 height 38
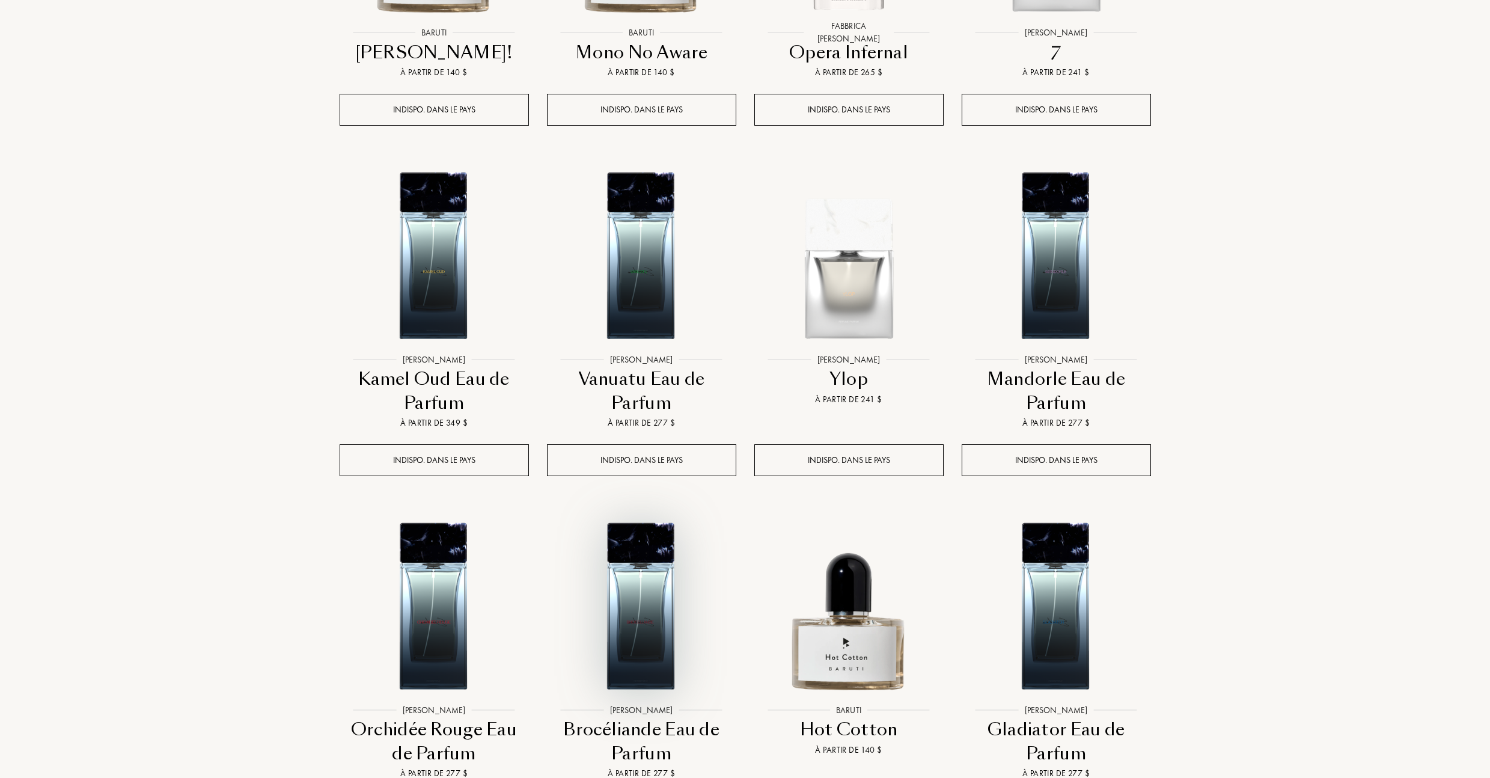
scroll to position [3251, 0]
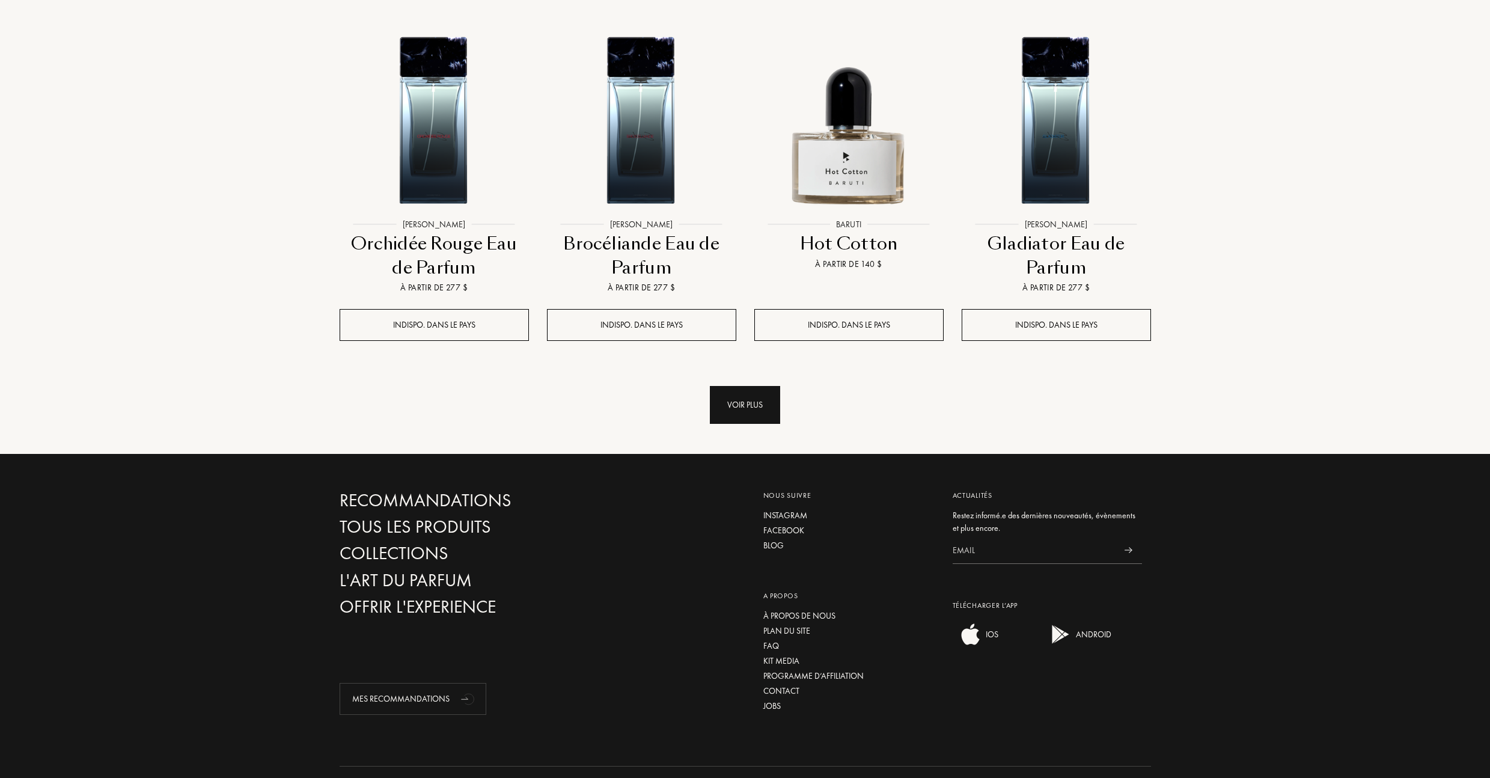
click at [750, 386] on div "Voir plus" at bounding box center [745, 405] width 70 height 38
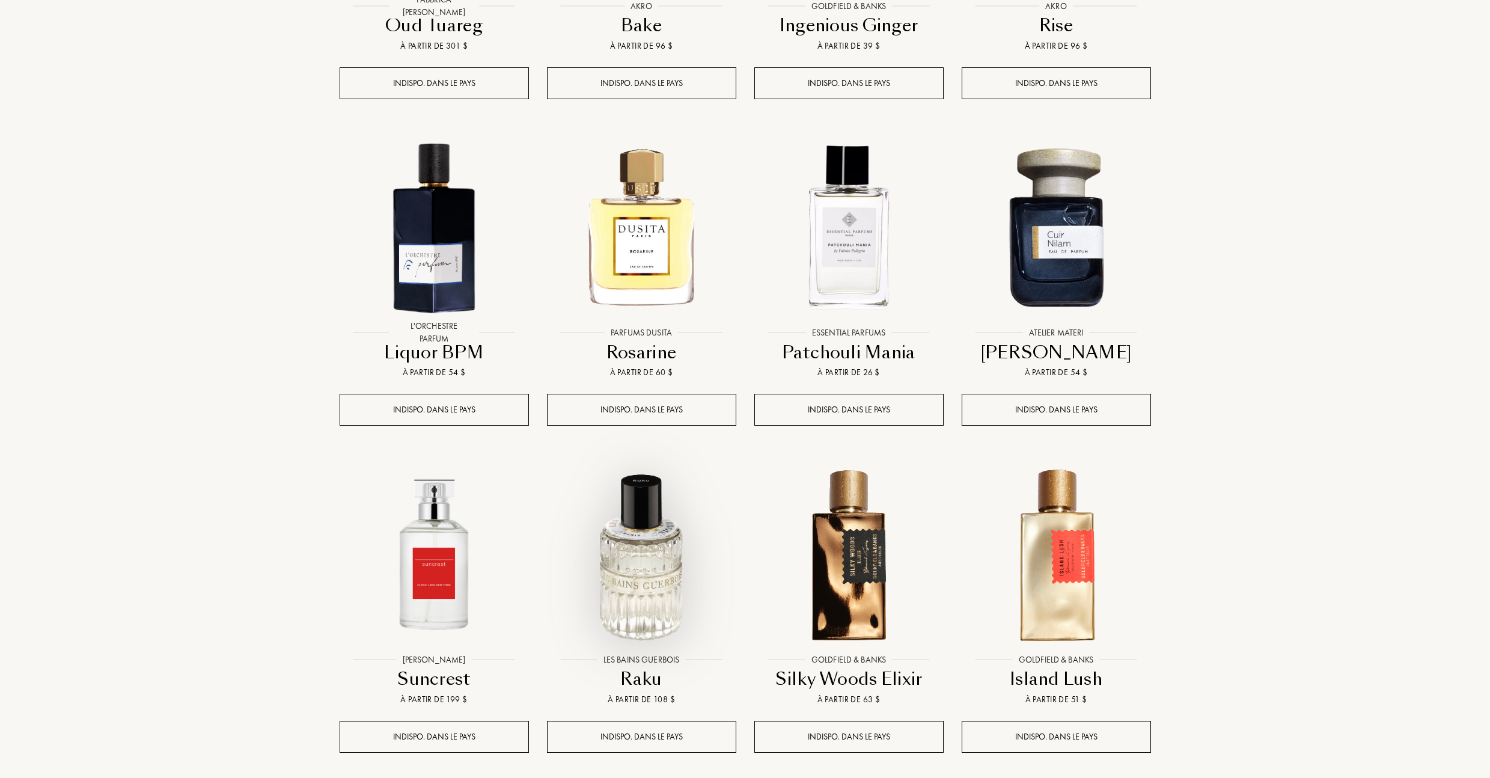
scroll to position [4032, 0]
